Goal: Find specific page/section: Find specific page/section

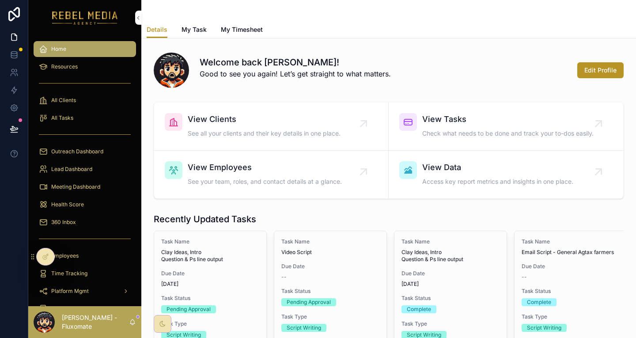
click at [71, 197] on div "Health Score" at bounding box center [85, 204] width 92 height 14
